Goal: Check status: Check status

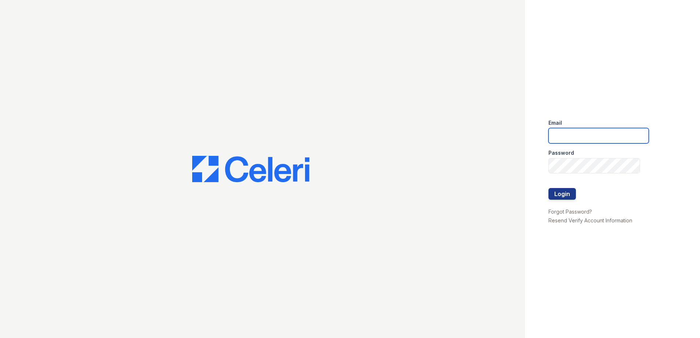
click at [592, 141] on input "email" at bounding box center [598, 135] width 100 height 15
type input "lawilliams@trinity-pm.com"
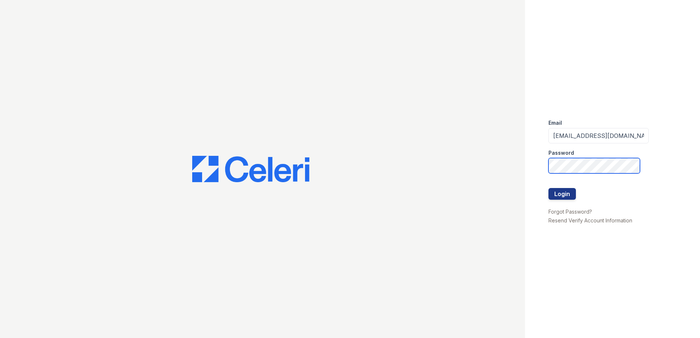
click at [548, 188] on button "Login" at bounding box center [561, 194] width 27 height 12
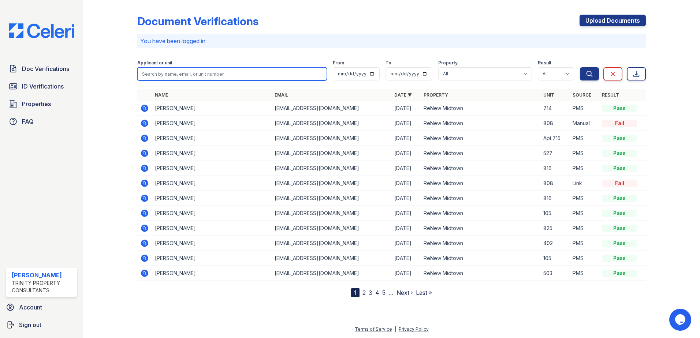
drag, startPoint x: 172, startPoint y: 77, endPoint x: 155, endPoint y: 73, distance: 17.2
click at [172, 77] on input "search" at bounding box center [232, 73] width 190 height 13
type input "tara"
click at [580, 67] on button "Search" at bounding box center [589, 73] width 19 height 13
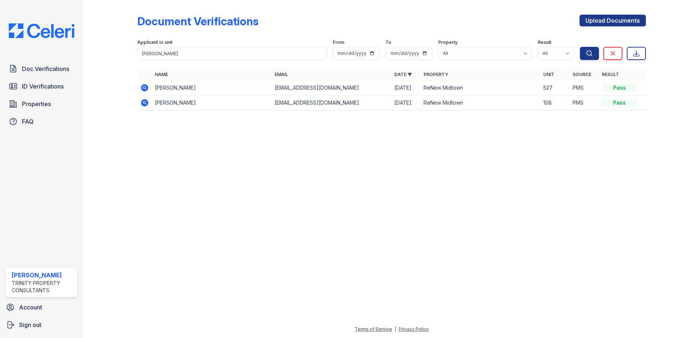
click at [145, 88] on icon at bounding box center [144, 87] width 2 height 2
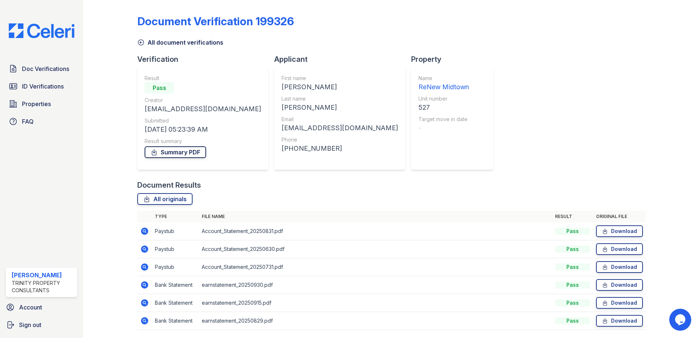
click at [176, 154] on link "Summary PDF" at bounding box center [176, 152] width 62 height 12
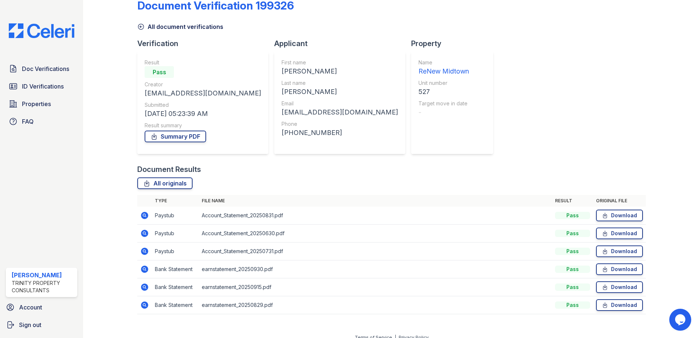
scroll to position [24, 0]
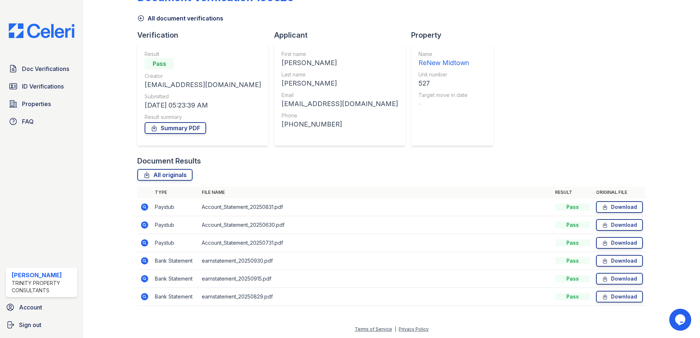
click at [503, 146] on div "Document Verification 199326 All document verifications Verification Result Pas…" at bounding box center [391, 146] width 509 height 335
click at [148, 204] on icon at bounding box center [144, 207] width 9 height 9
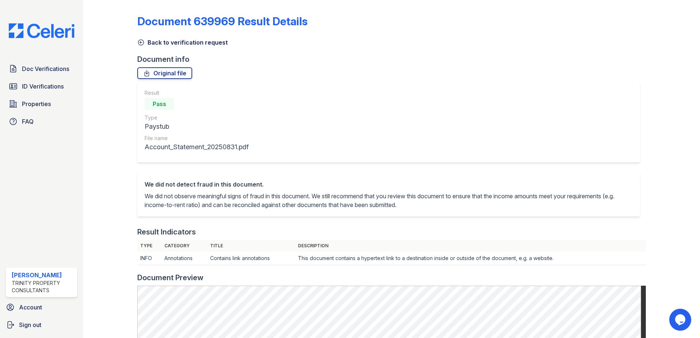
click at [139, 40] on icon at bounding box center [140, 42] width 7 height 7
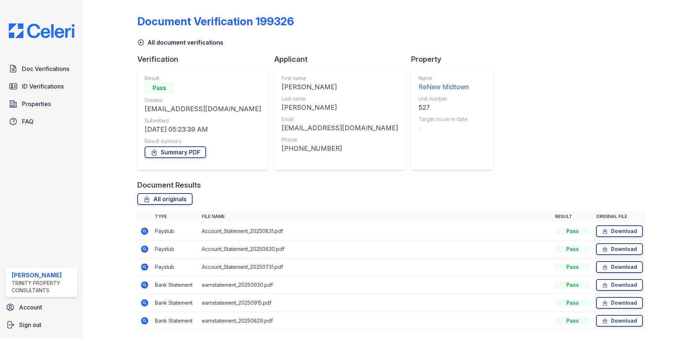
click at [145, 284] on icon at bounding box center [144, 285] width 9 height 9
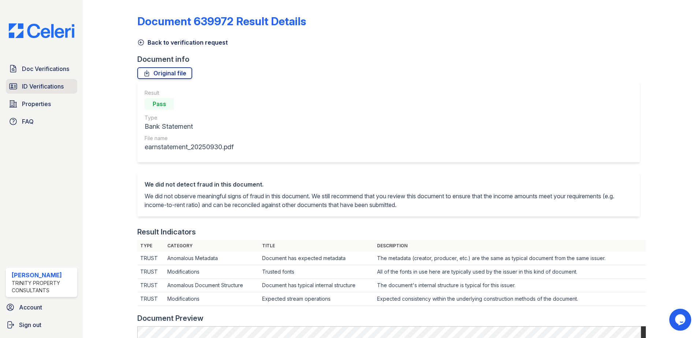
click at [44, 83] on span "ID Verifications" at bounding box center [43, 86] width 42 height 9
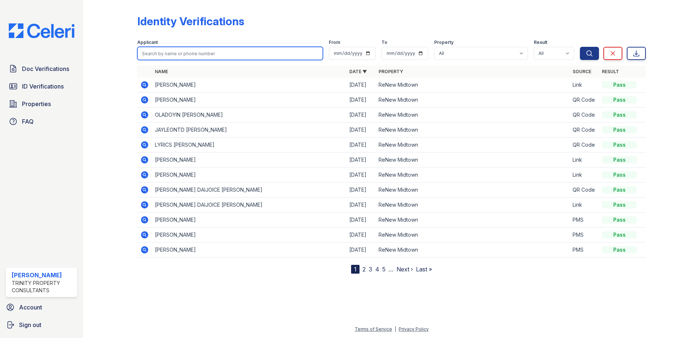
click at [188, 52] on input "search" at bounding box center [230, 53] width 186 height 13
click at [149, 234] on td at bounding box center [144, 235] width 15 height 15
click at [145, 234] on icon at bounding box center [144, 235] width 9 height 9
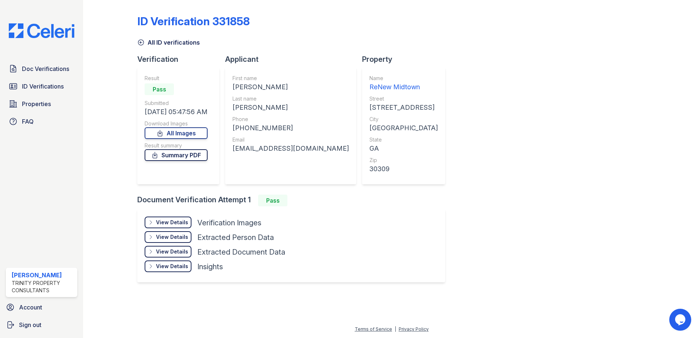
click at [180, 157] on link "Summary PDF" at bounding box center [176, 155] width 63 height 12
